Goal: Information Seeking & Learning: Learn about a topic

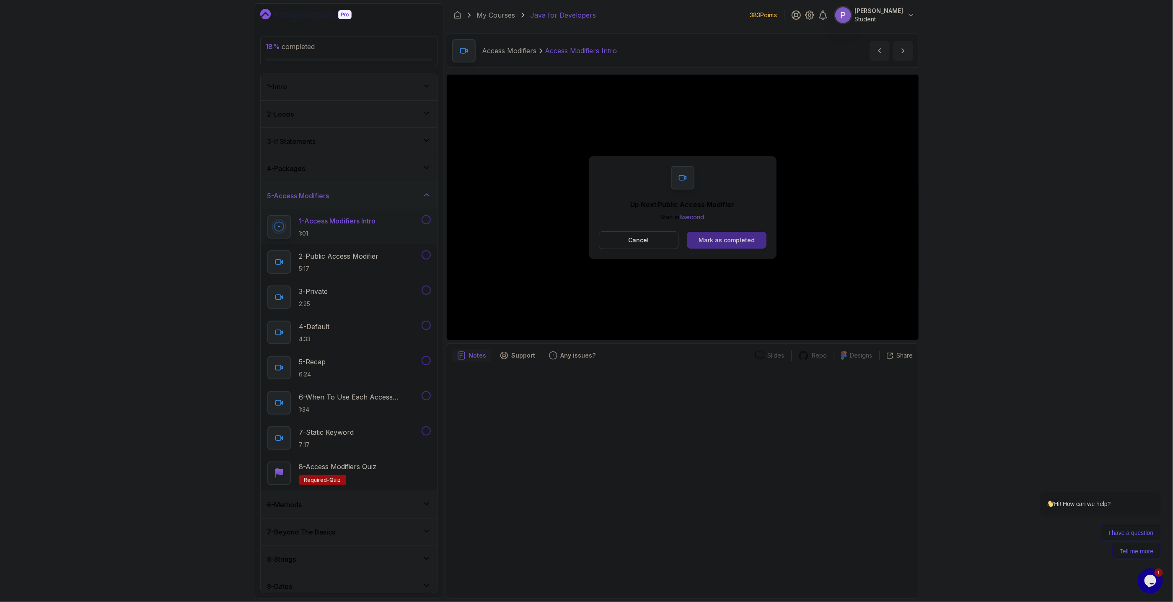
click at [759, 233] on button "Mark as completed" at bounding box center [726, 240] width 79 height 17
click at [734, 238] on div "Mark as completed" at bounding box center [726, 240] width 56 height 8
click at [741, 243] on div "Mark as completed" at bounding box center [726, 240] width 56 height 8
click at [729, 238] on div "Mark as completed" at bounding box center [726, 240] width 56 height 8
click at [757, 238] on button "Mark as completed" at bounding box center [726, 240] width 79 height 17
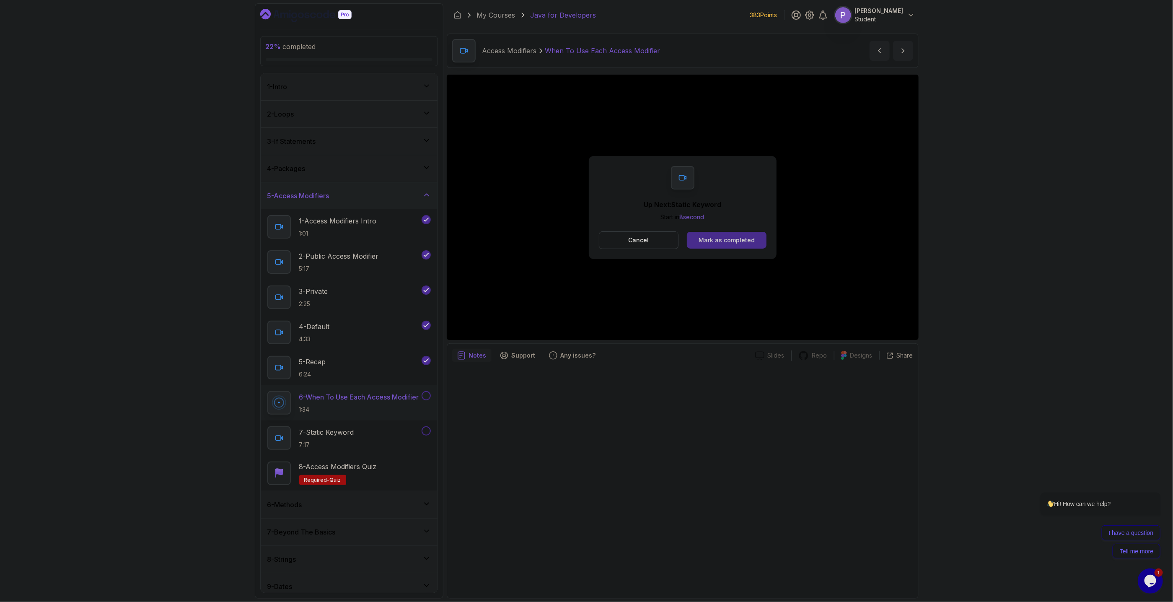
click at [742, 242] on div "Mark as completed" at bounding box center [726, 240] width 56 height 8
